Goal: Task Accomplishment & Management: Complete application form

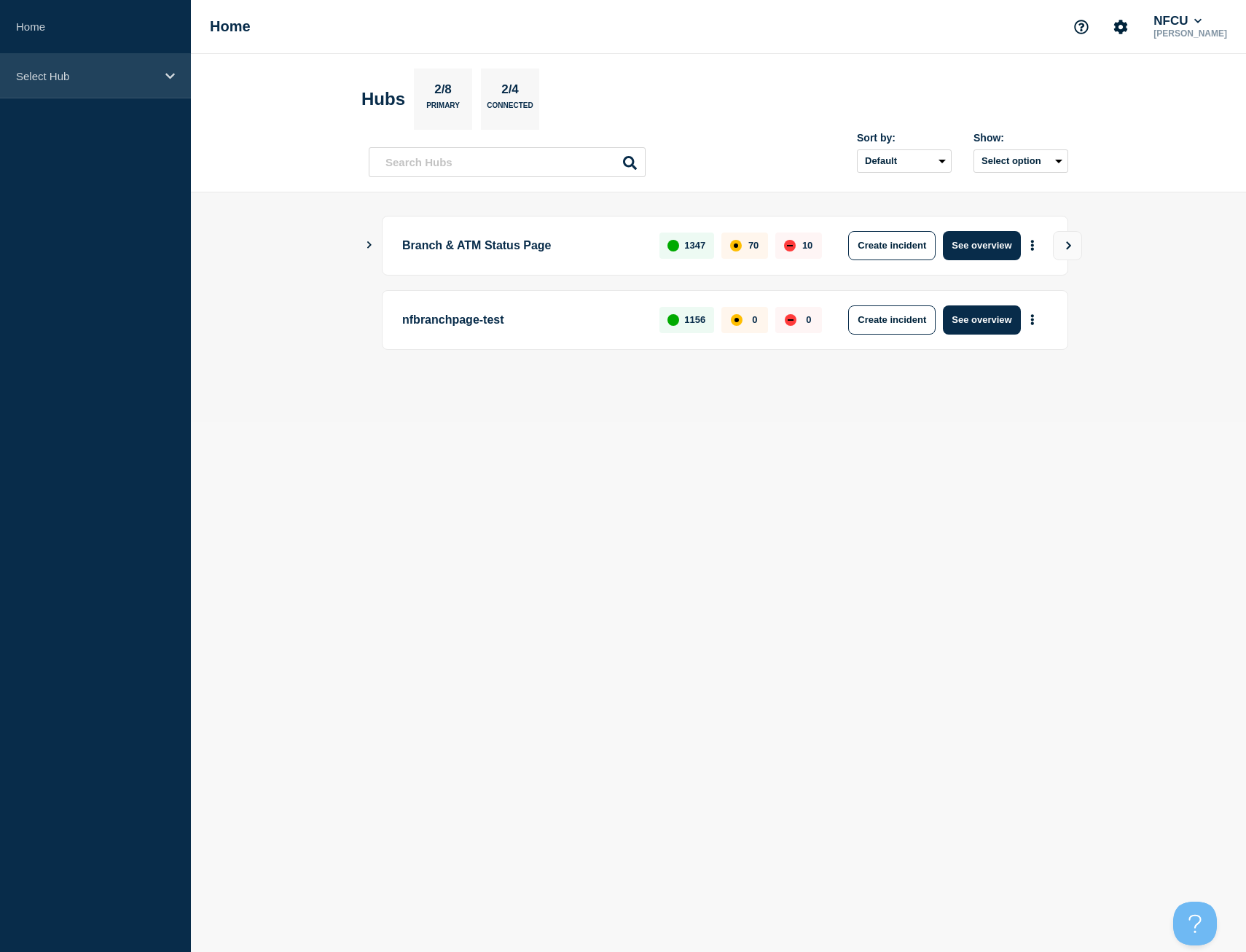
click at [156, 80] on div "Select Hub" at bounding box center [95, 76] width 191 height 44
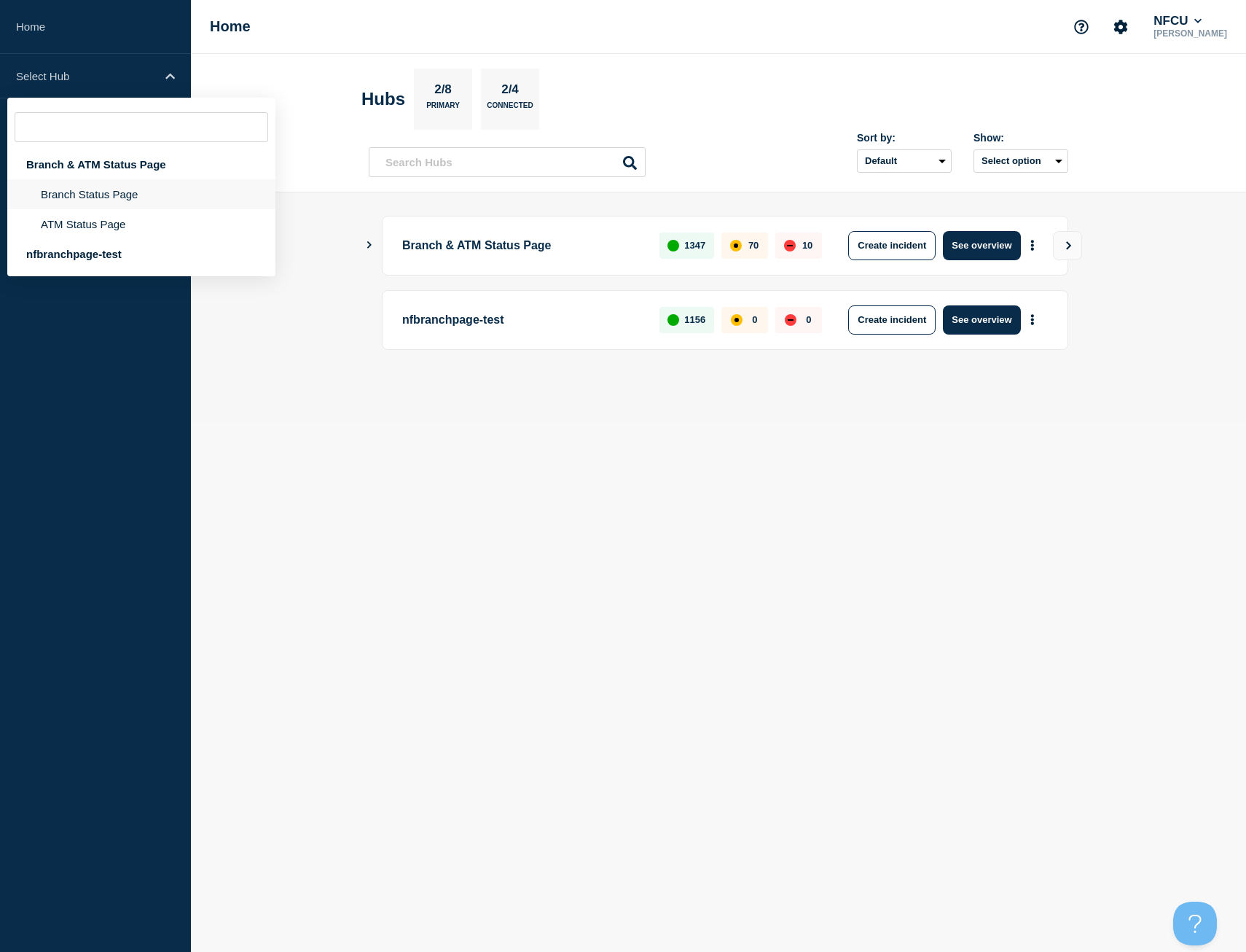
click at [88, 198] on li "Branch Status Page" at bounding box center [141, 194] width 269 height 30
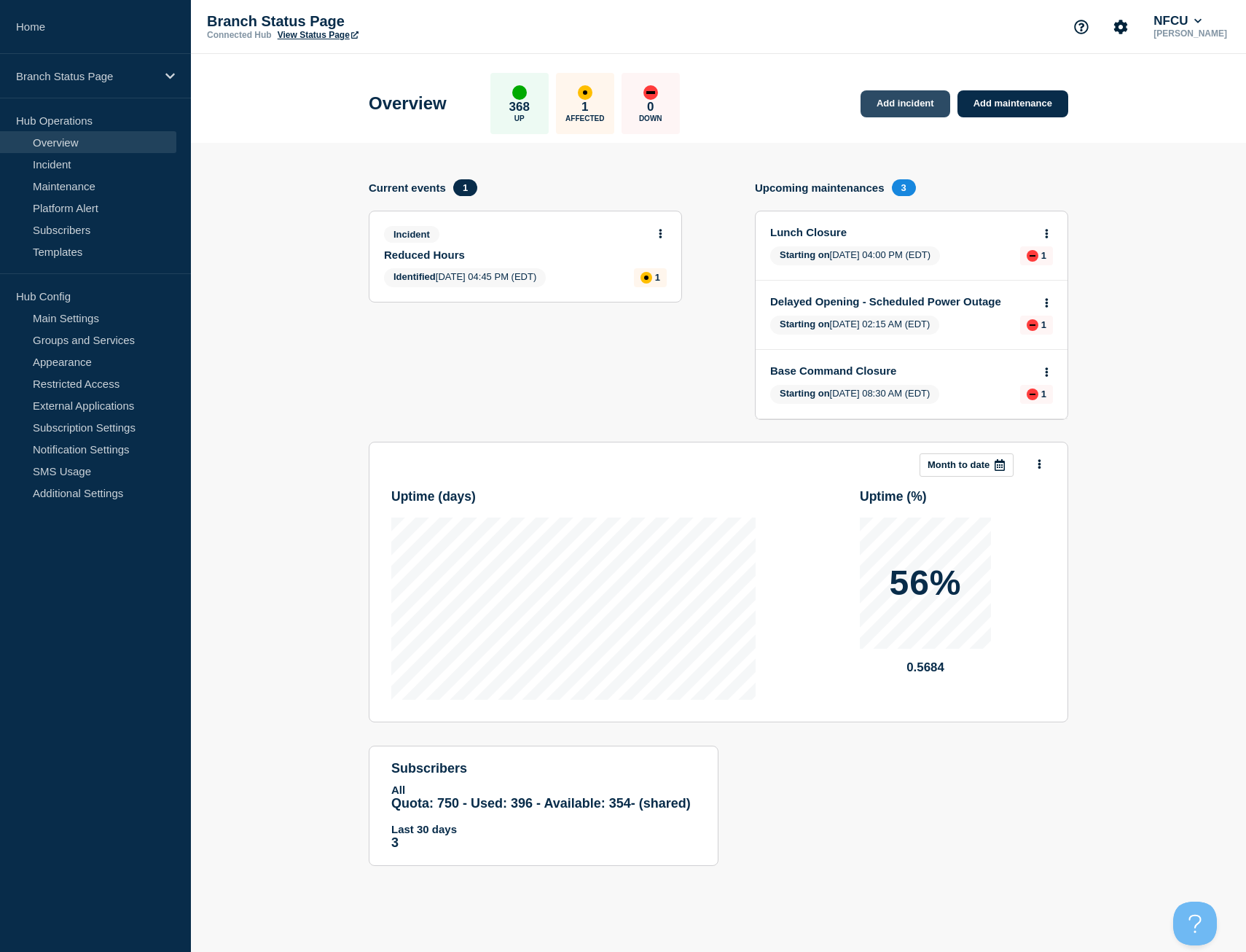
click at [918, 106] on link "Add incident" at bounding box center [906, 104] width 90 height 27
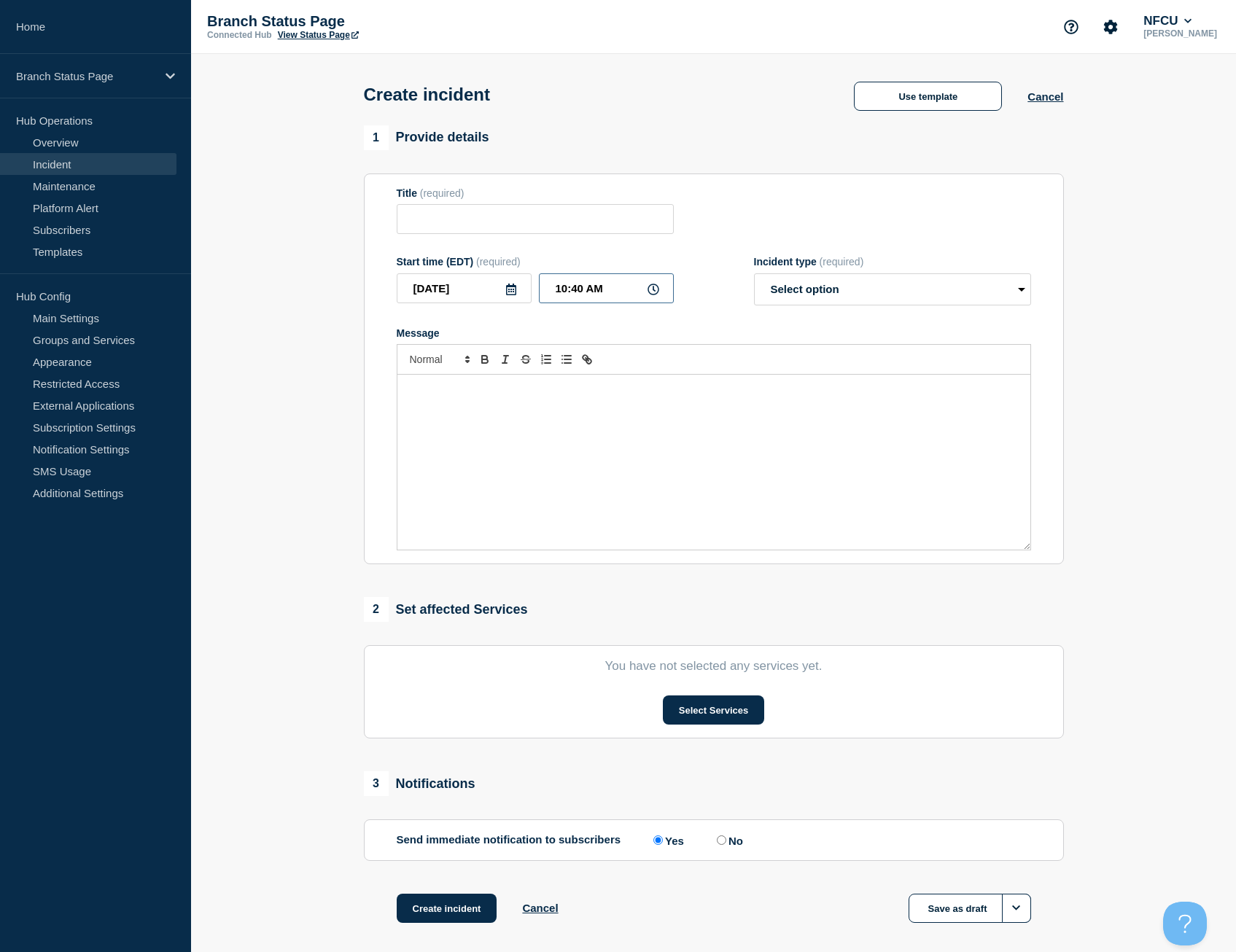
drag, startPoint x: 573, startPoint y: 294, endPoint x: 581, endPoint y: 290, distance: 8.9
click at [581, 290] on input "10:40 AM" at bounding box center [606, 288] width 135 height 30
type input "10:35 AM"
click at [937, 94] on button "Use template" at bounding box center [928, 96] width 148 height 29
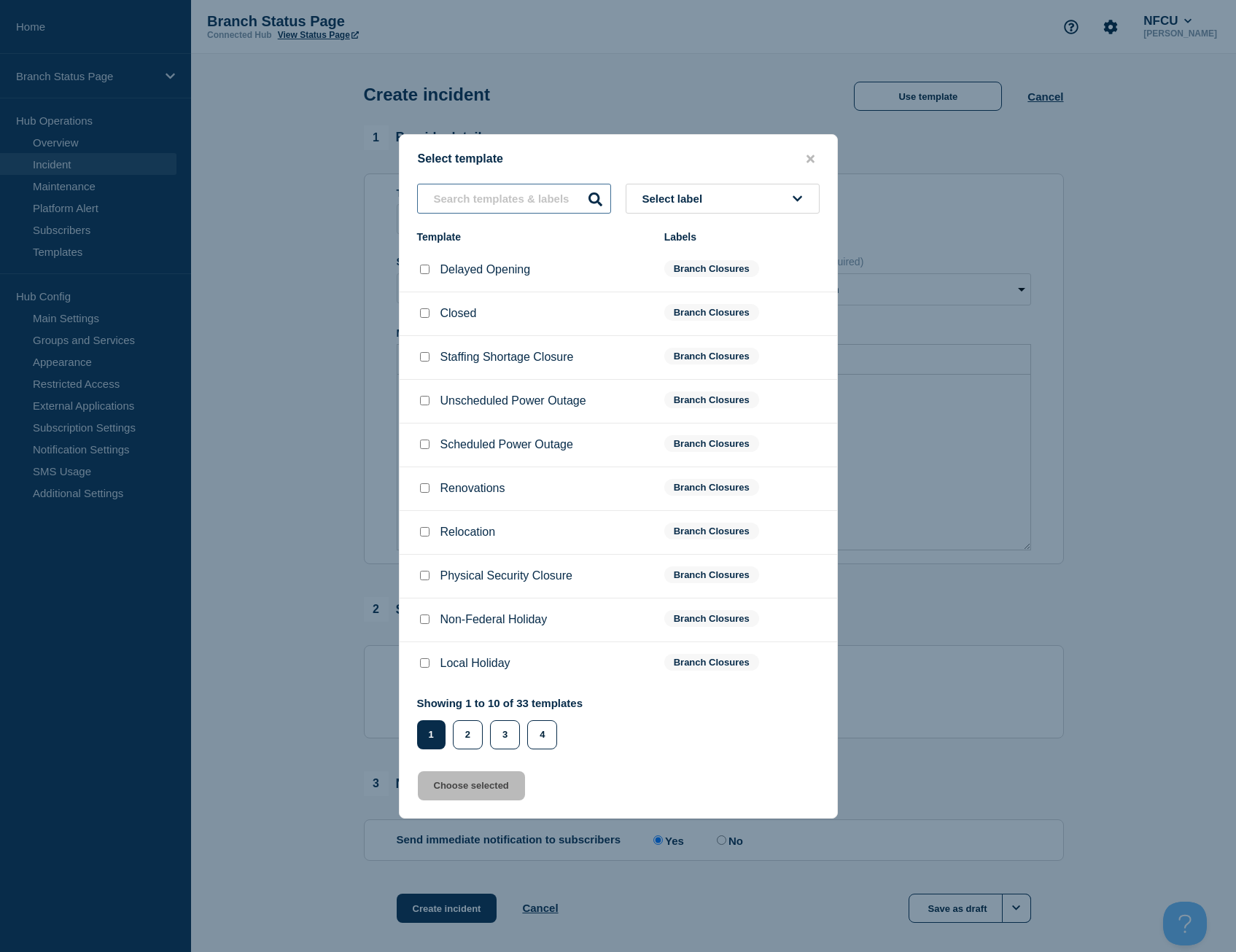
click at [464, 191] on input "text" at bounding box center [514, 198] width 194 height 30
type input "keller"
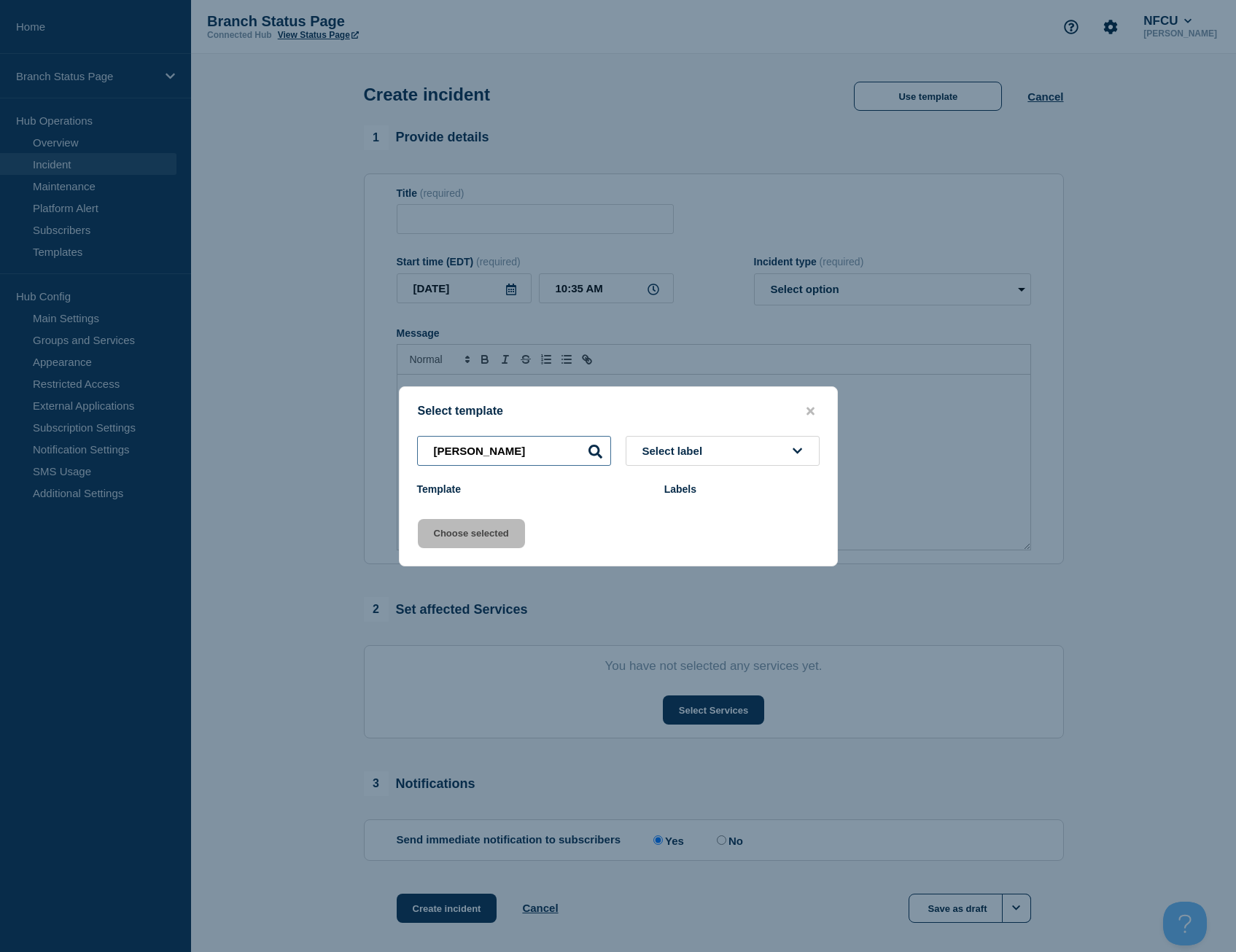
drag, startPoint x: 477, startPoint y: 443, endPoint x: 346, endPoint y: 437, distance: 131.1
click at [346, 437] on div "Select template keller Select label Template Labels Choose selected" at bounding box center [618, 476] width 1236 height 952
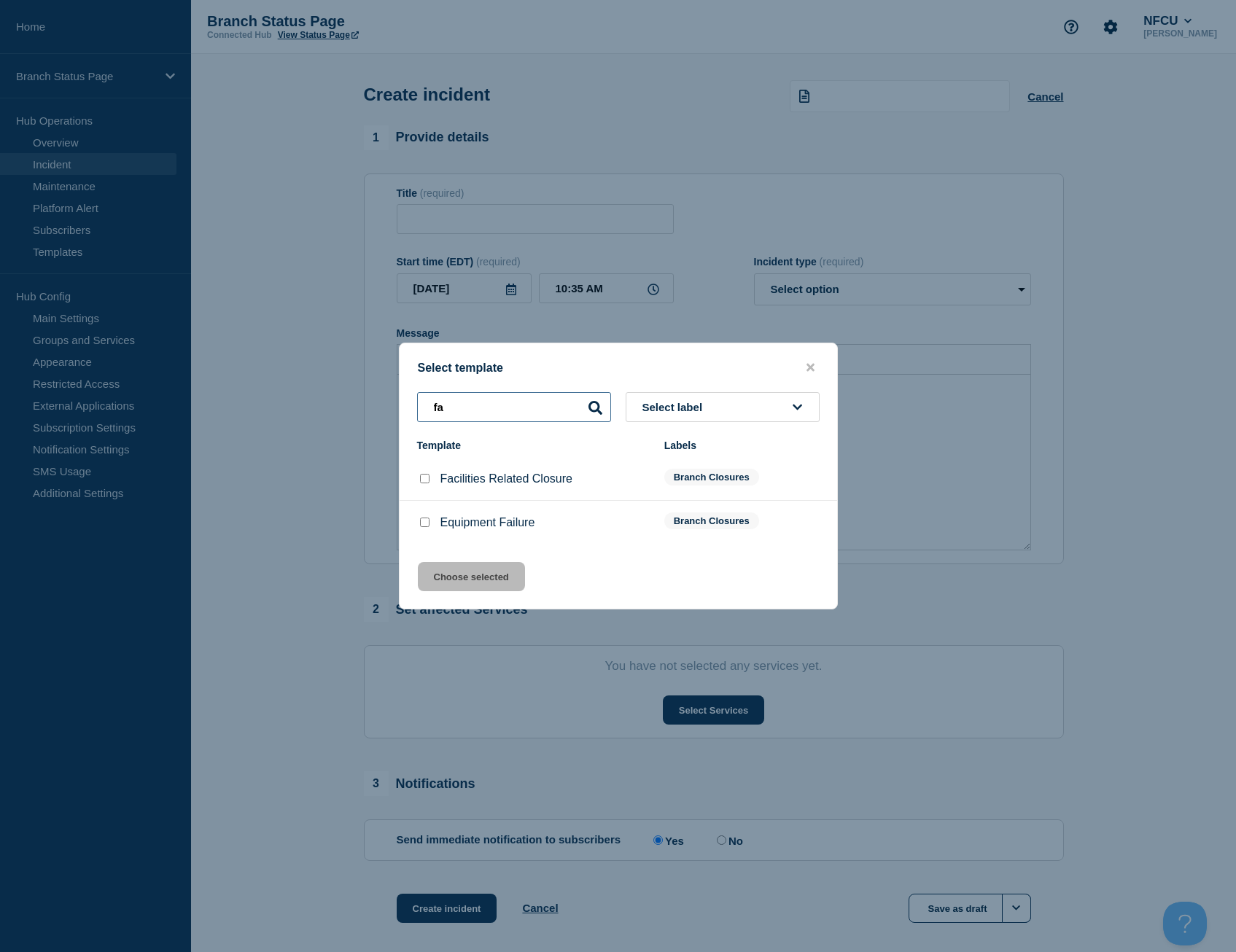
type input "fa"
click at [425, 483] on input "Facilities Related Closure checkbox" at bounding box center [425, 479] width 9 height 9
checkbox input "true"
click at [487, 578] on button "Choose selected" at bounding box center [471, 576] width 107 height 29
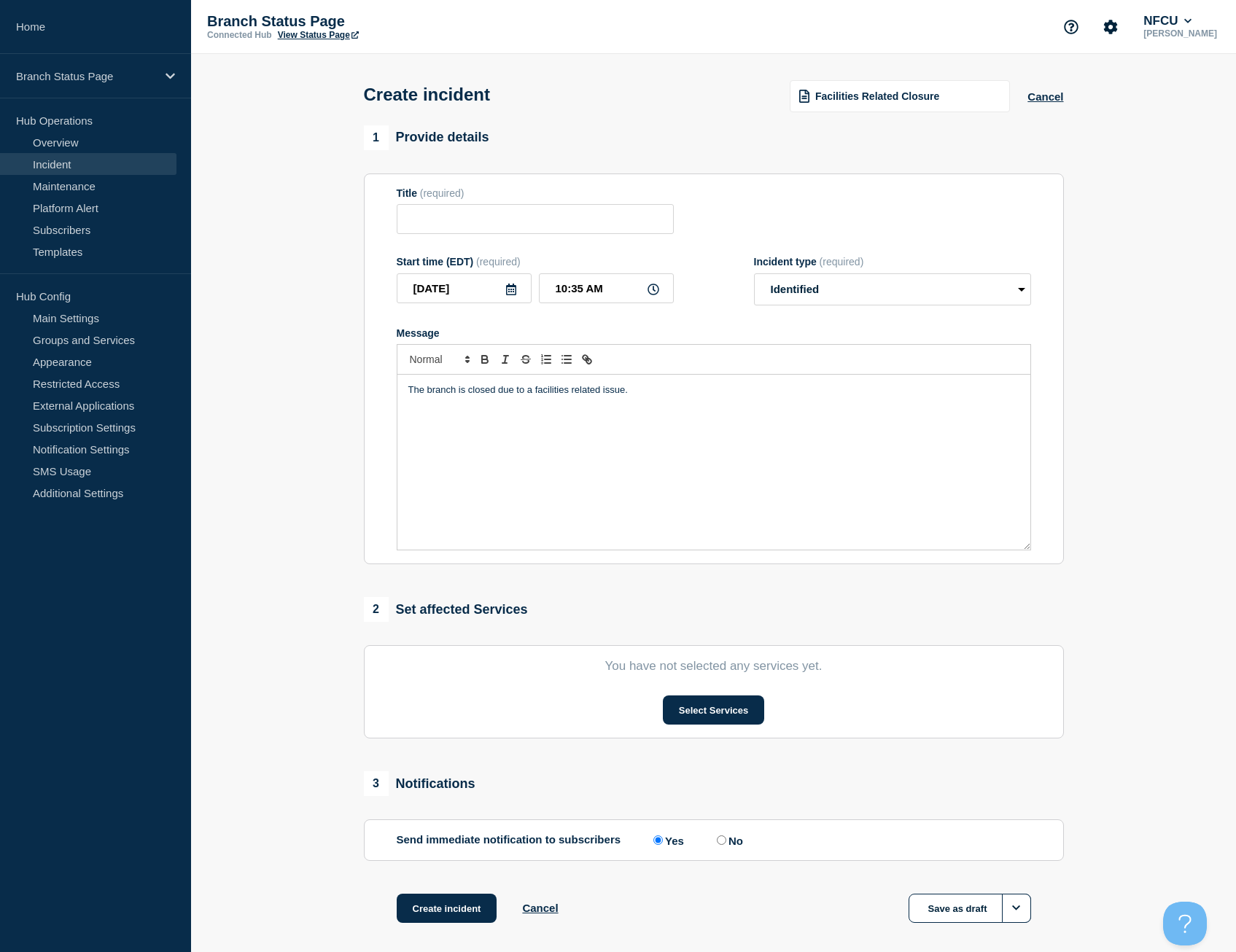
type input "Facilities Related Closure"
select select "identified"
click at [719, 716] on button "Select Services" at bounding box center [713, 709] width 102 height 29
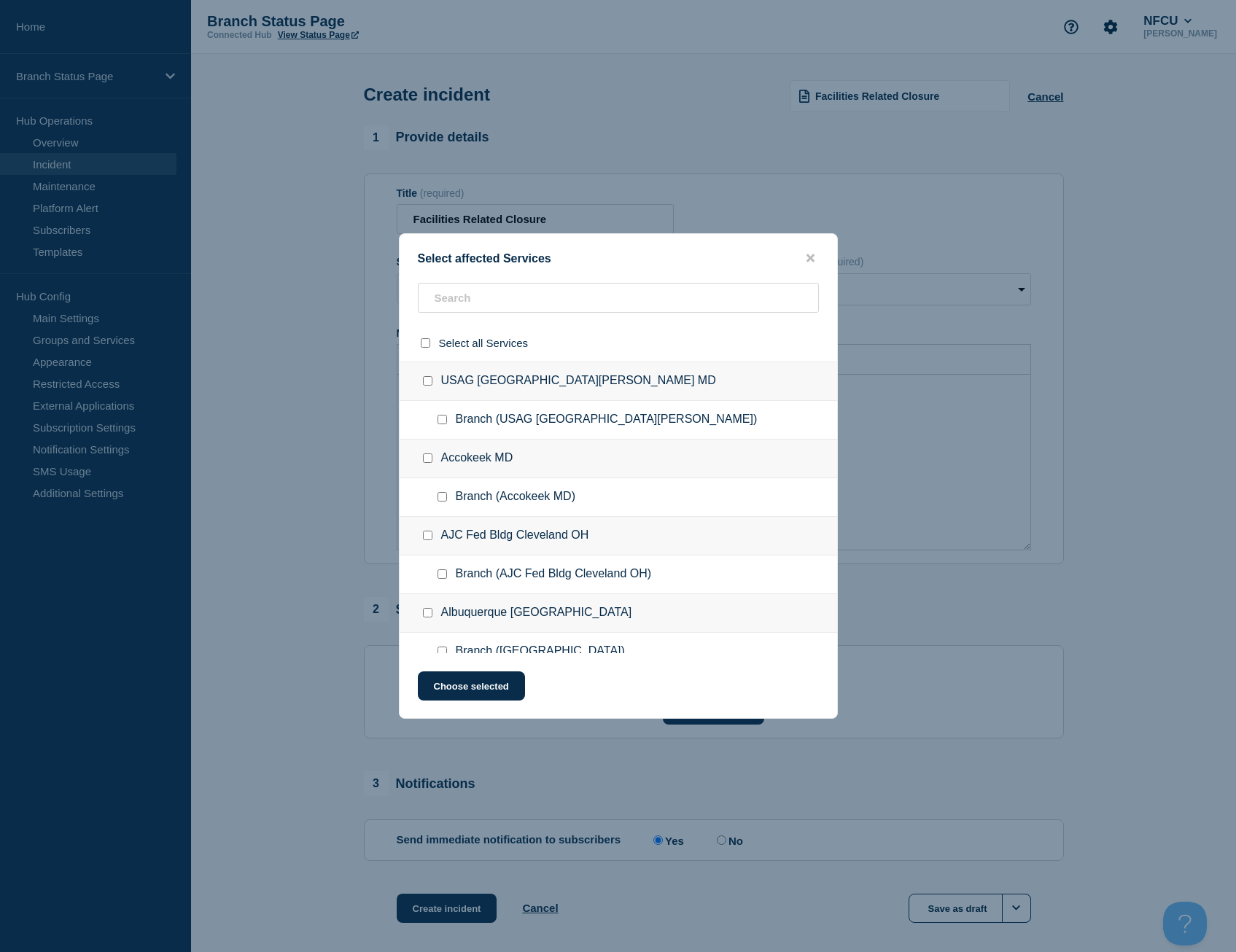
click at [544, 279] on div "Select affected Services Select all Services USAG Fort Detrick MD Branch (USAG …" at bounding box center [618, 476] width 439 height 485
click at [538, 296] on input "text" at bounding box center [618, 298] width 401 height 30
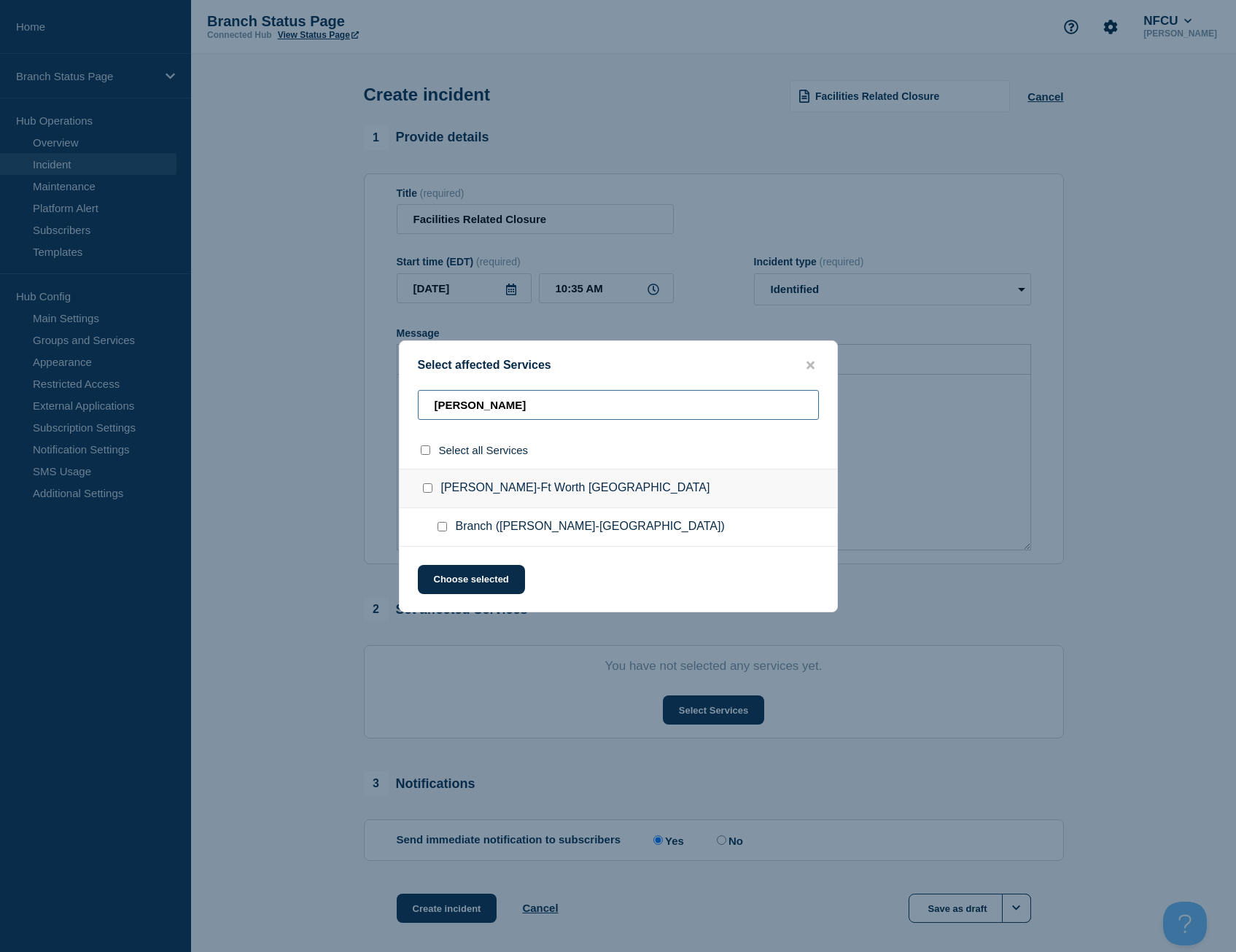
type input "keller"
click at [444, 533] on div at bounding box center [445, 527] width 21 height 15
click at [444, 532] on div at bounding box center [445, 527] width 21 height 15
click at [442, 528] on input "Branch (Keller-Ft Worth TX) checkbox" at bounding box center [442, 527] width 9 height 9
checkbox input "true"
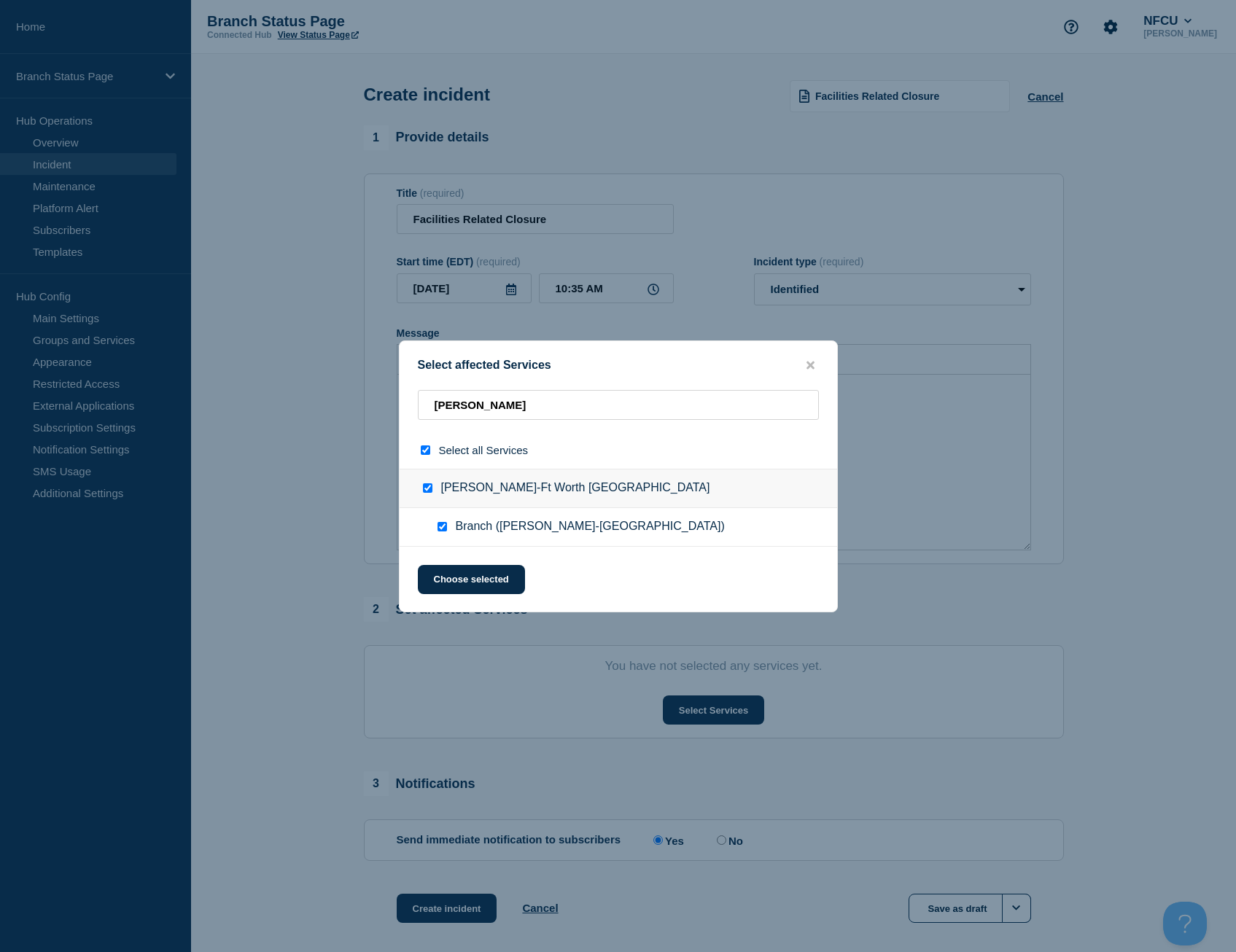
checkbox input "true"
click at [468, 594] on button "Choose selected" at bounding box center [471, 579] width 107 height 29
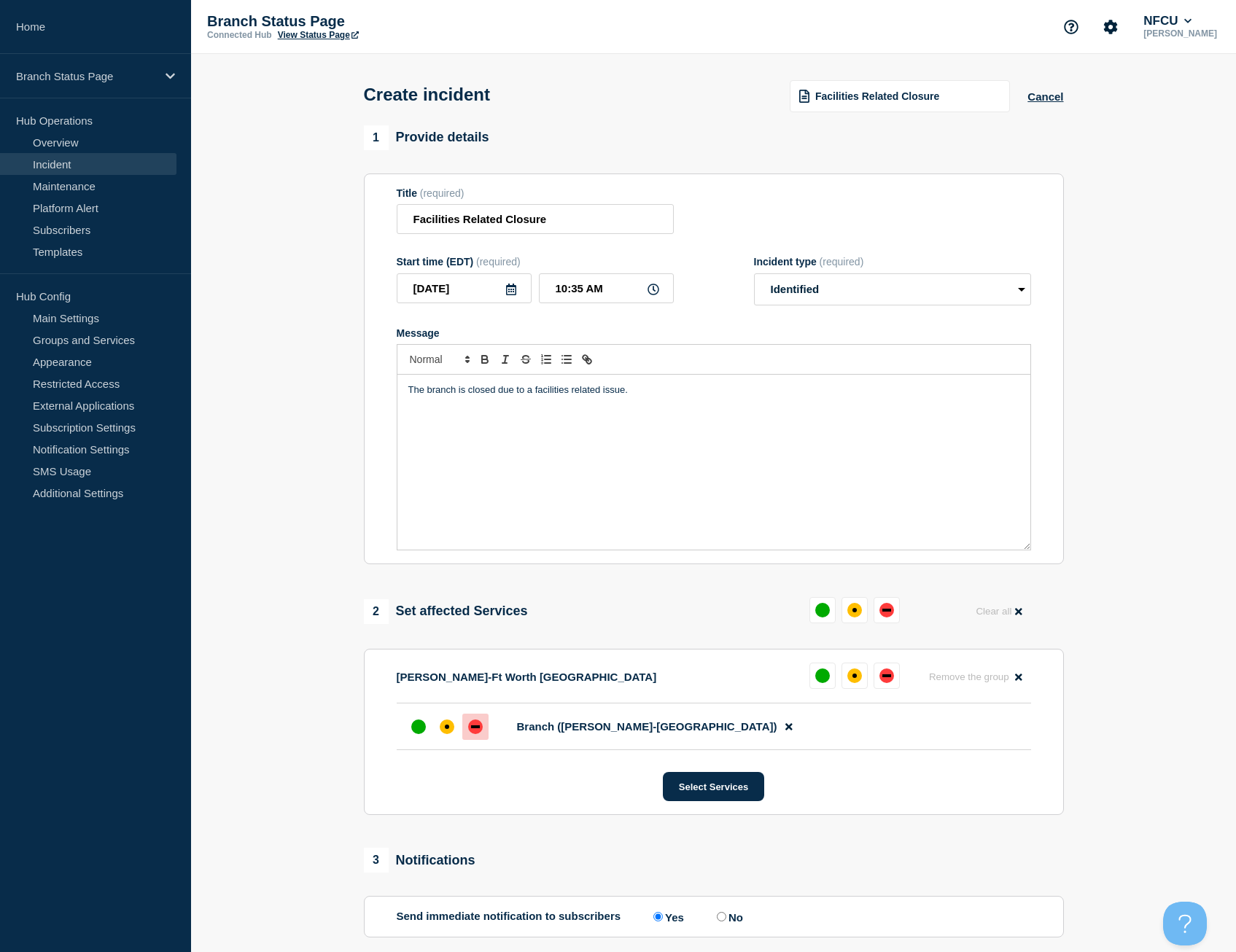
click at [471, 728] on div "down" at bounding box center [475, 727] width 9 height 3
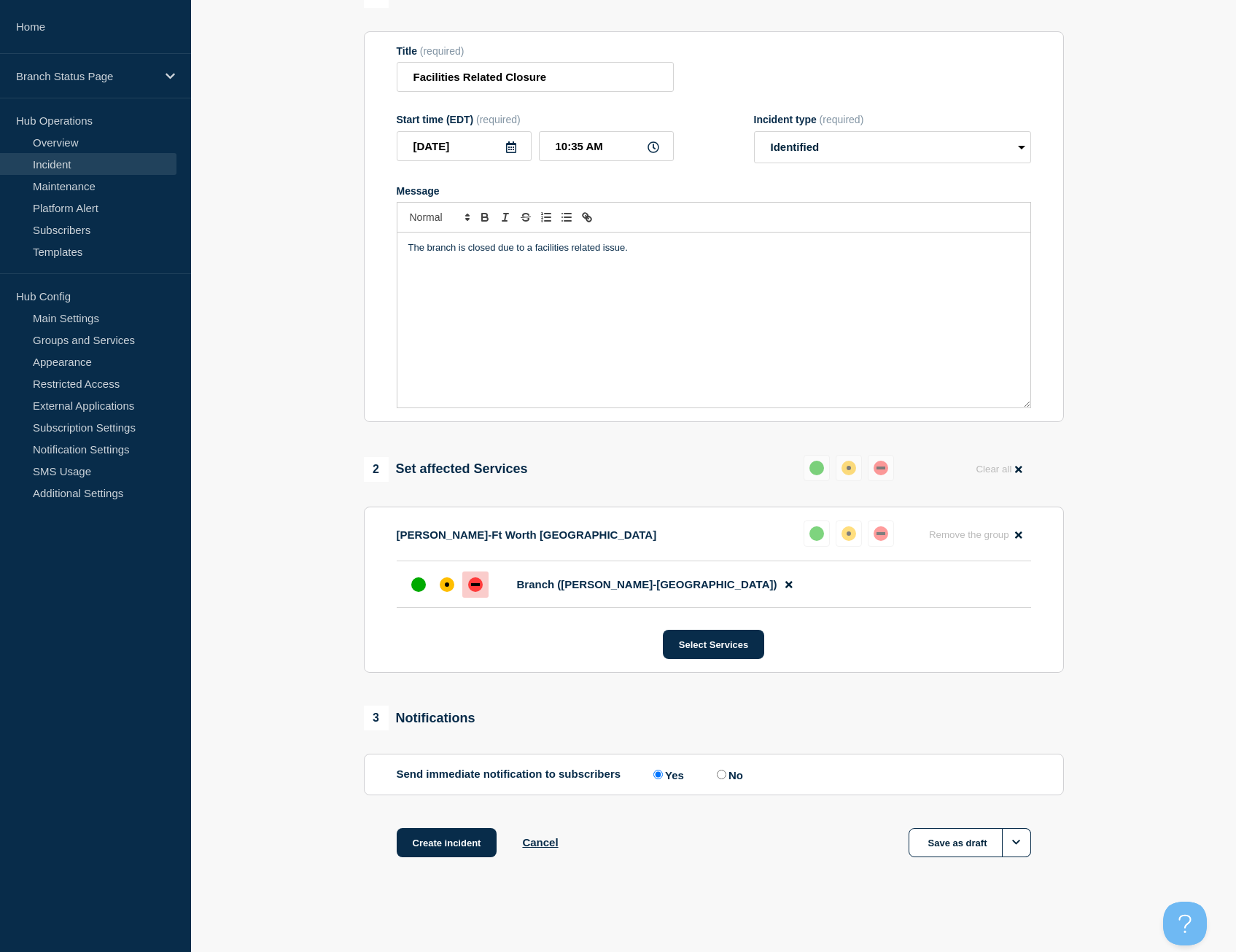
scroll to position [146, 0]
click at [425, 846] on button "Create incident" at bounding box center [447, 842] width 101 height 29
